Goal: Find specific page/section: Find specific page/section

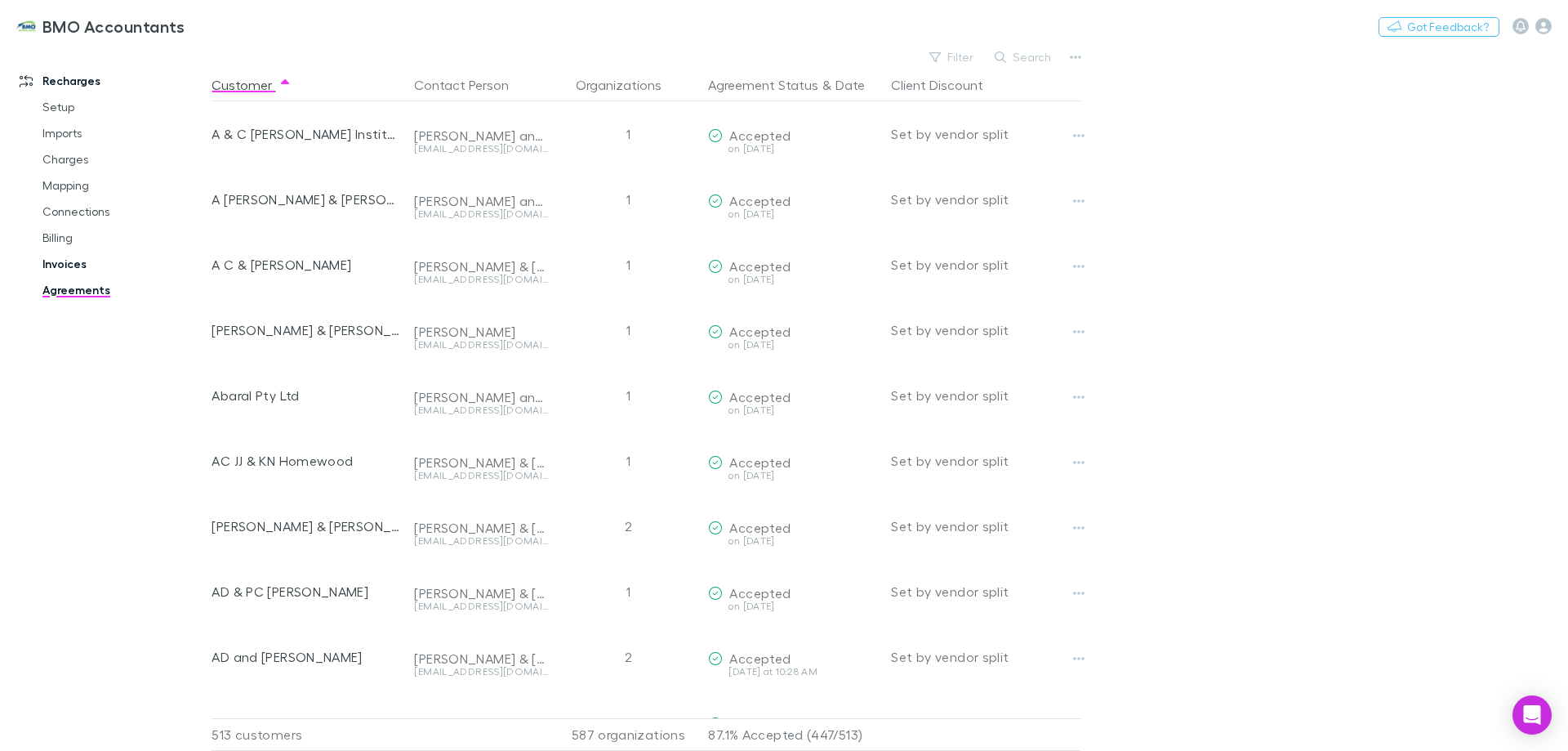
click at [70, 264] on link "Invoices" at bounding box center [123, 263] width 194 height 26
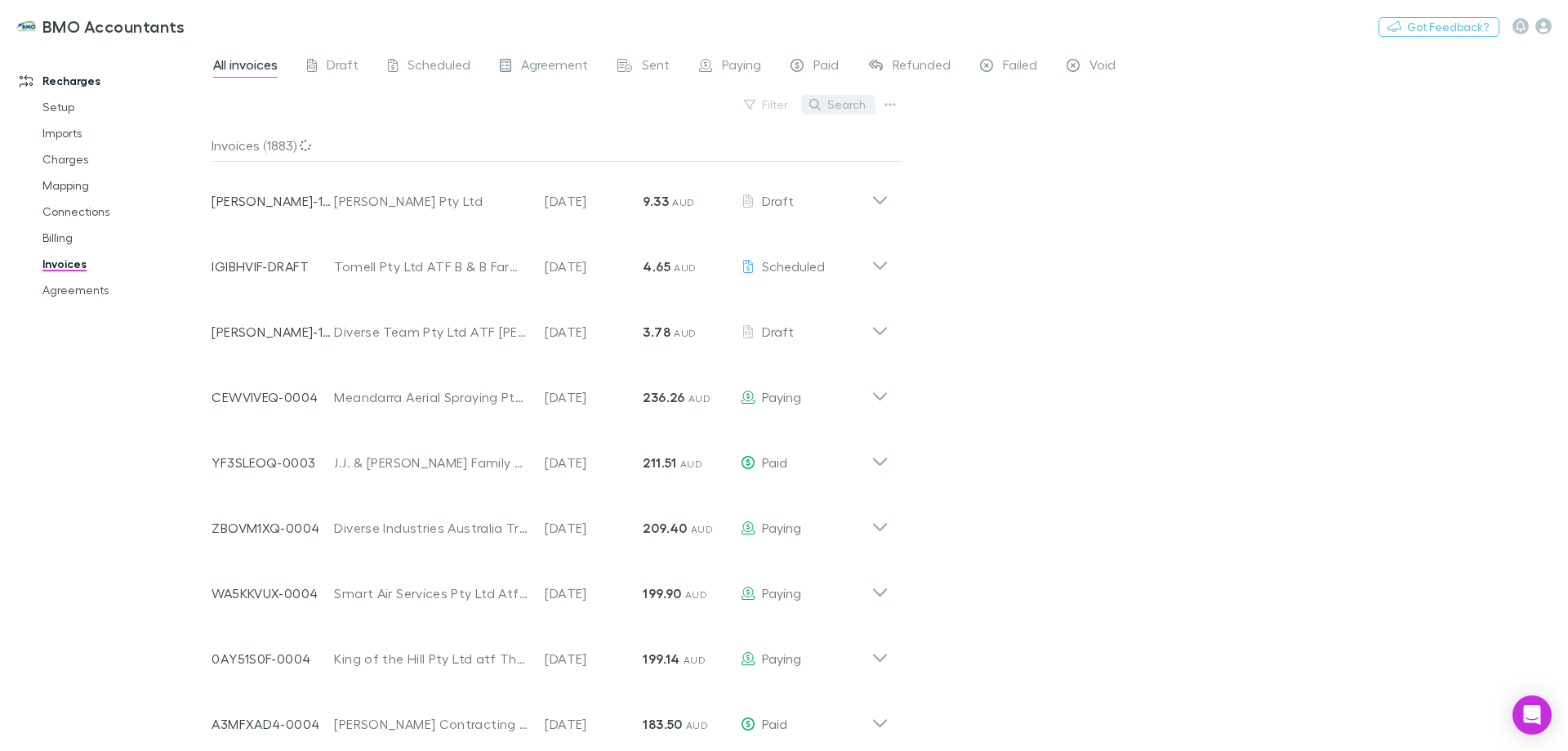
click at [852, 105] on button "Search" at bounding box center [838, 104] width 74 height 20
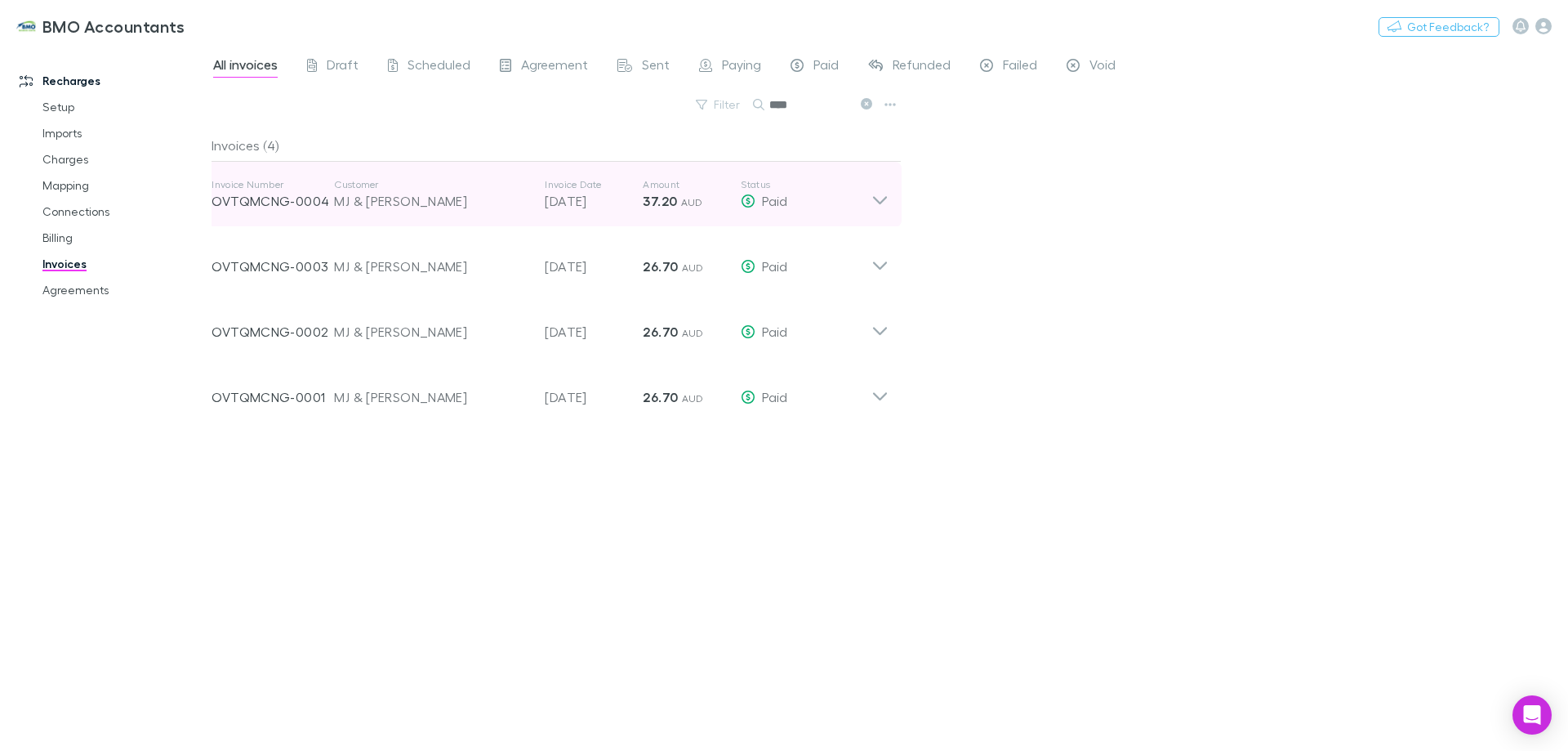
type input "****"
click at [880, 196] on icon at bounding box center [880, 194] width 17 height 32
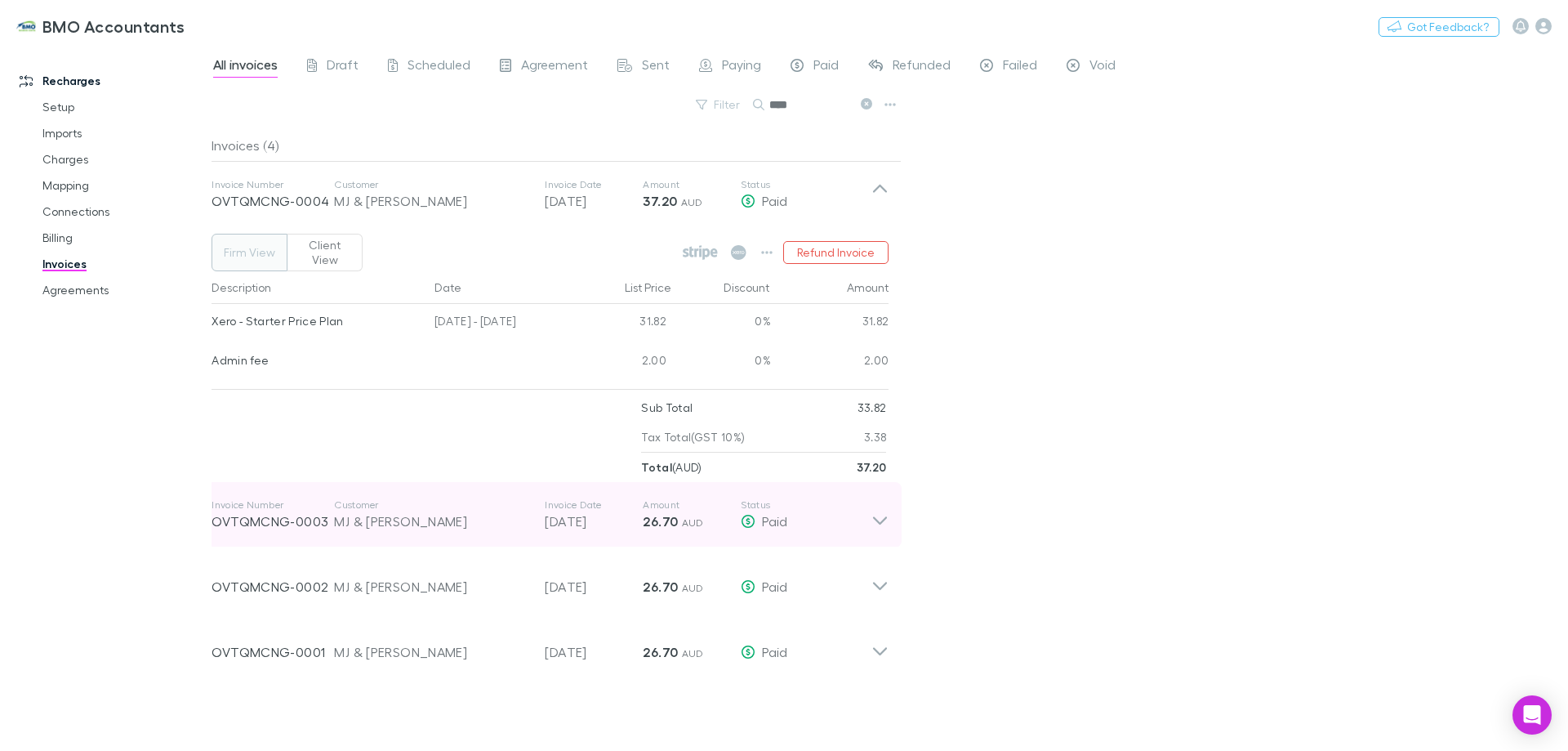
click at [886, 506] on icon at bounding box center [880, 515] width 17 height 32
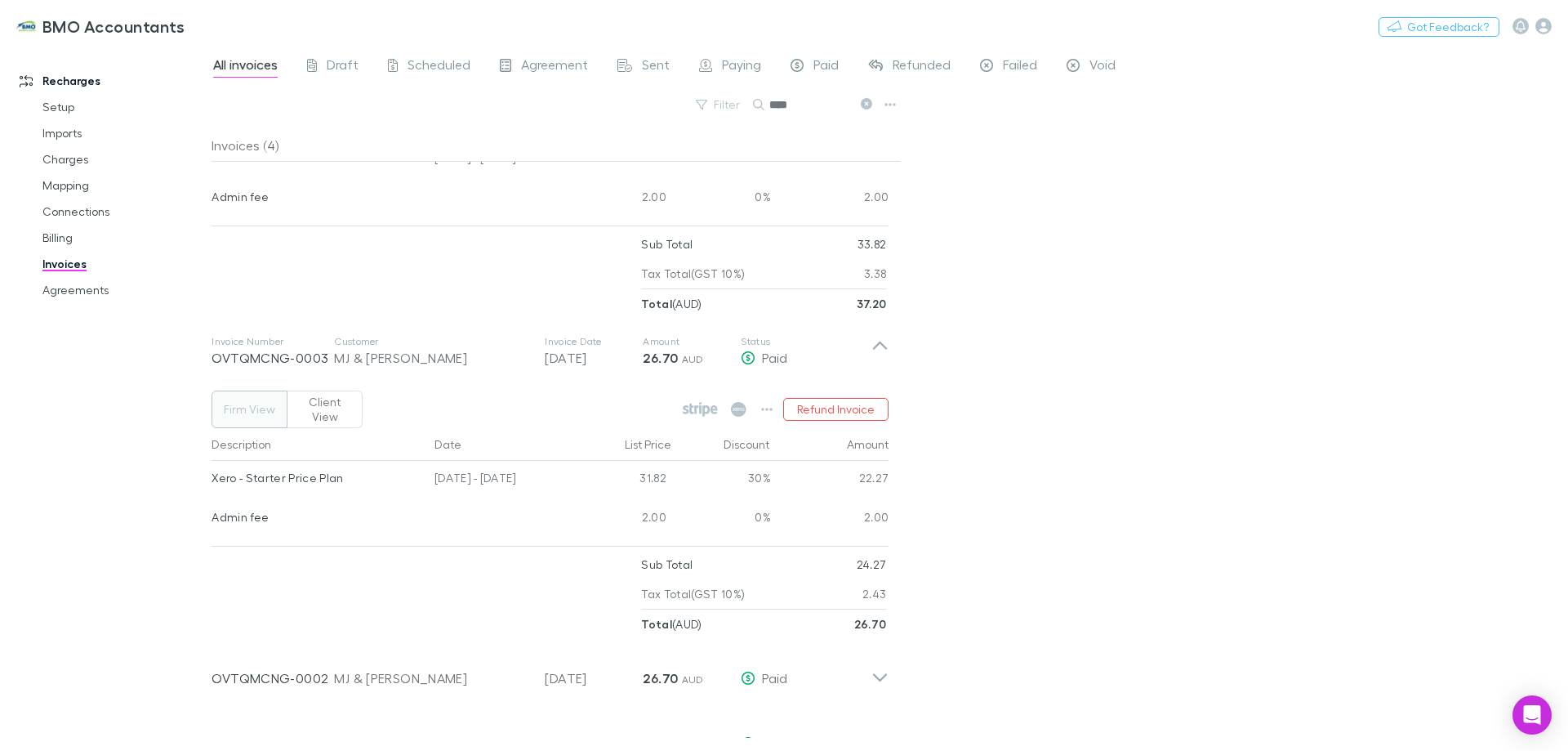
scroll to position [166, 0]
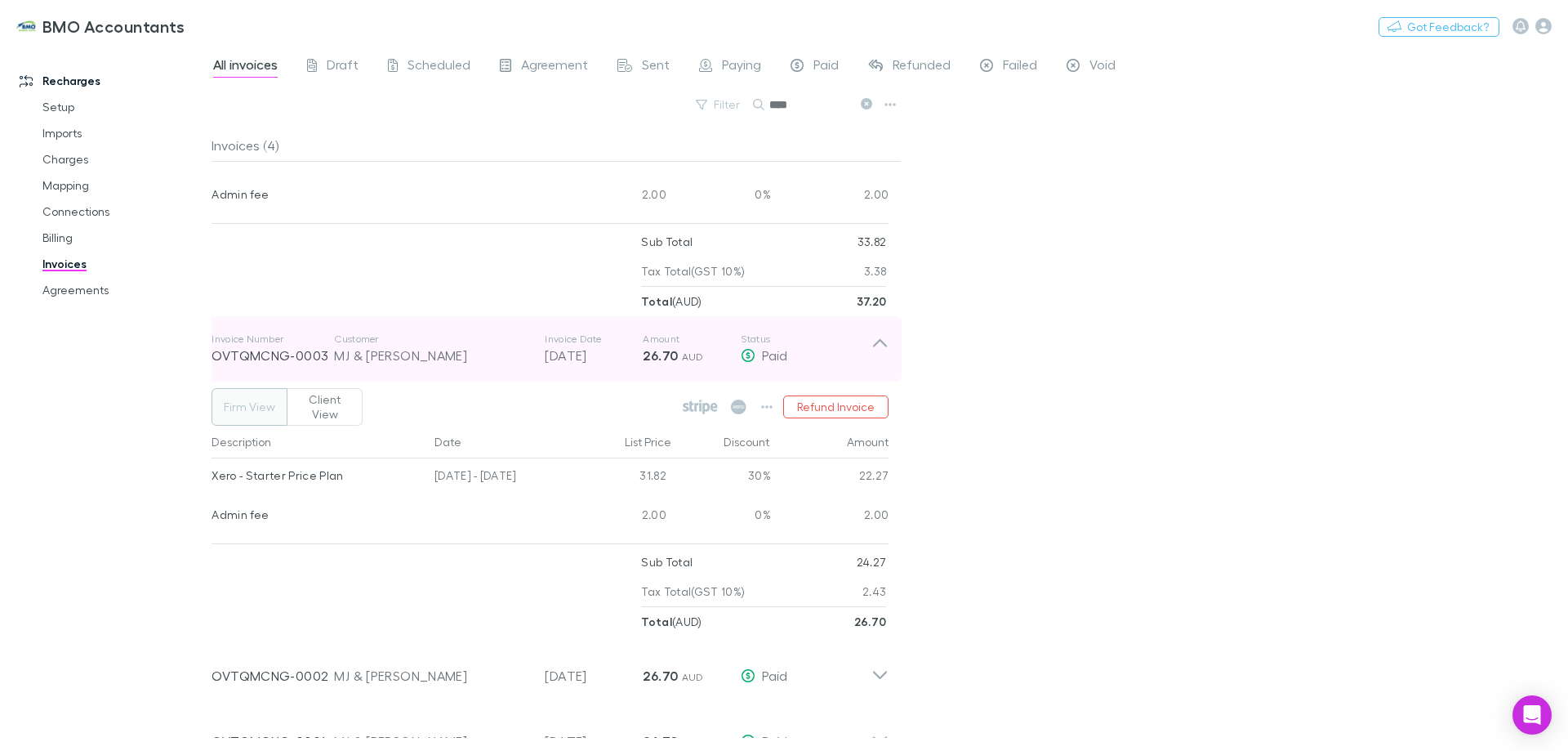
click at [884, 339] on icon at bounding box center [880, 343] width 14 height 9
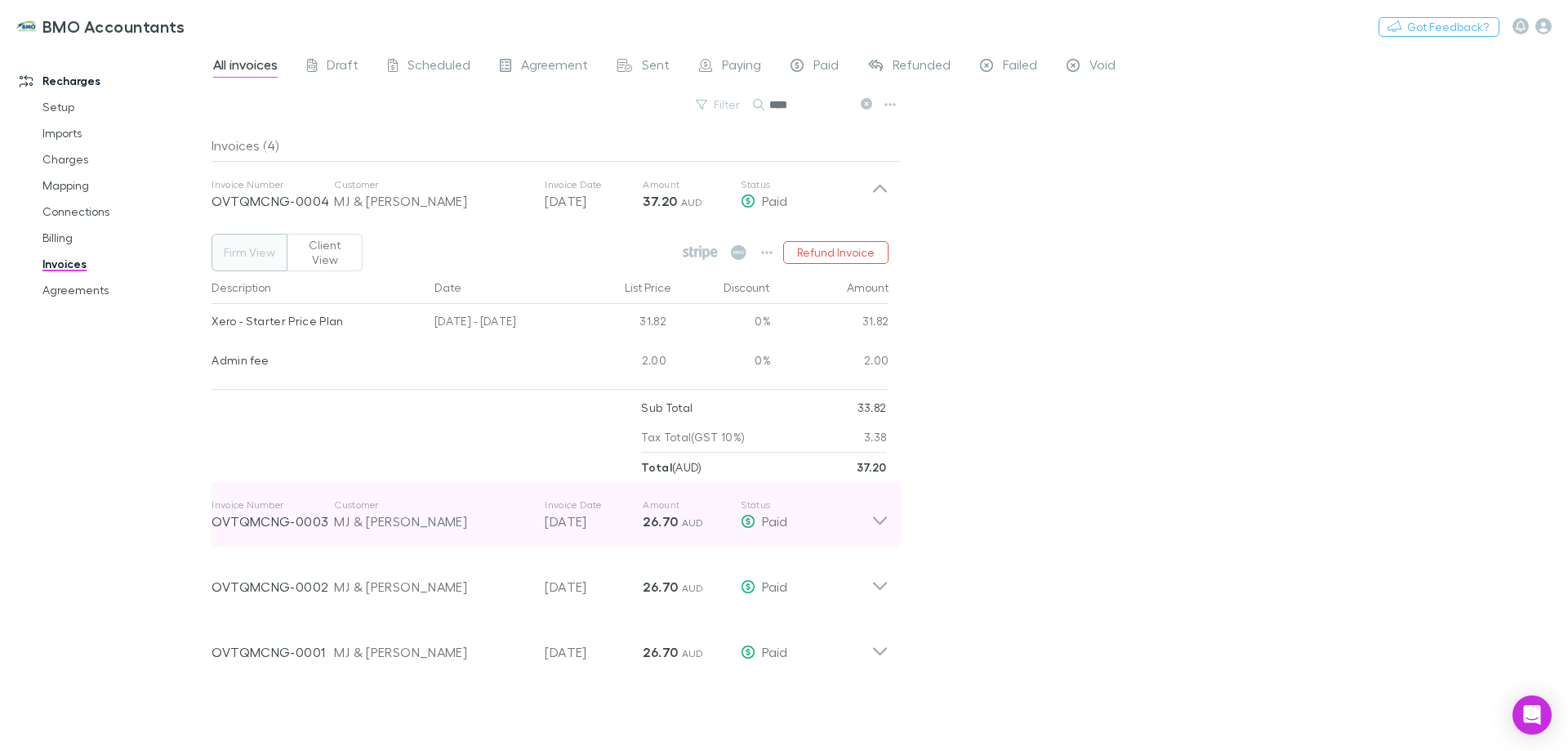
scroll to position [0, 0]
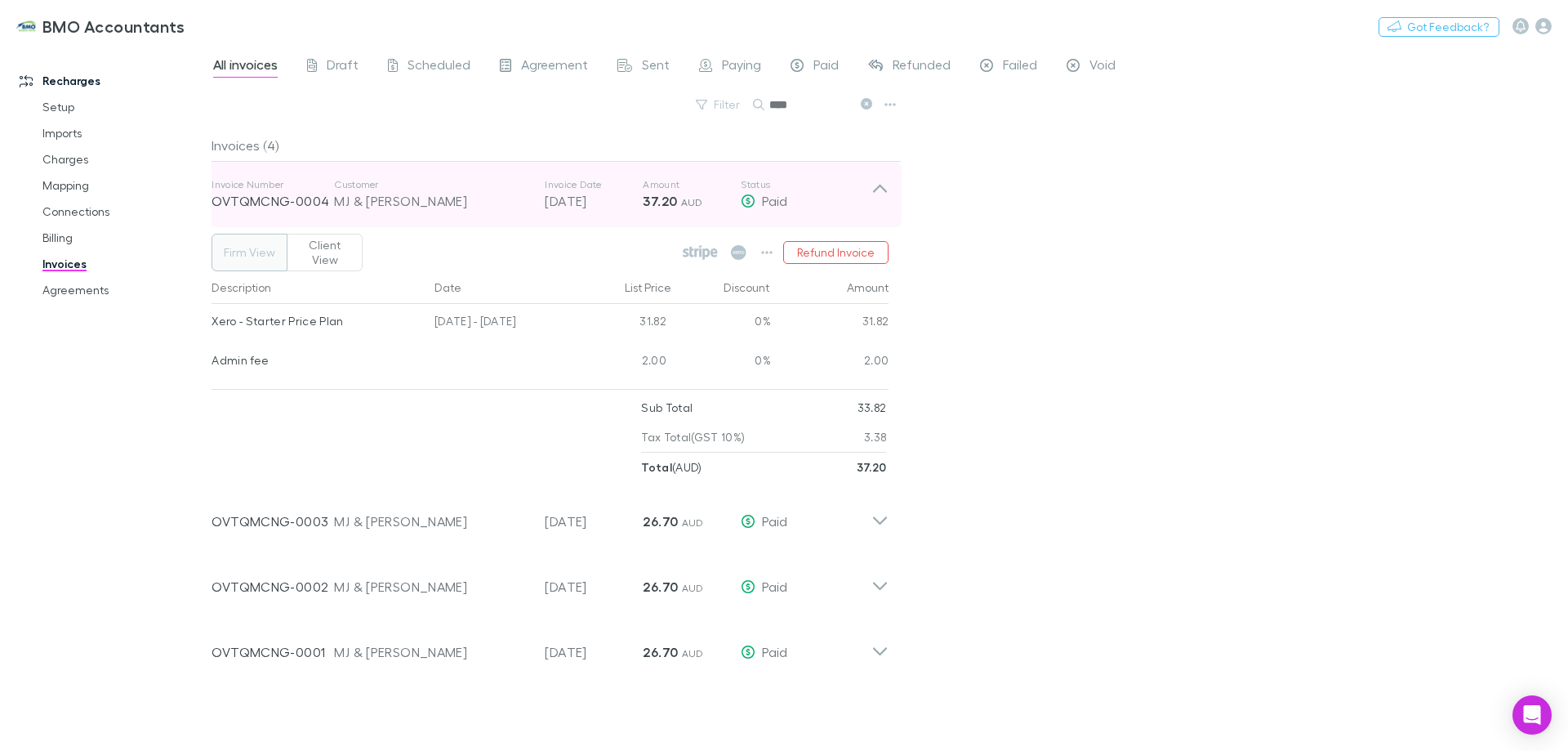
click at [884, 182] on icon at bounding box center [880, 194] width 17 height 32
